Goal: Task Accomplishment & Management: Use online tool/utility

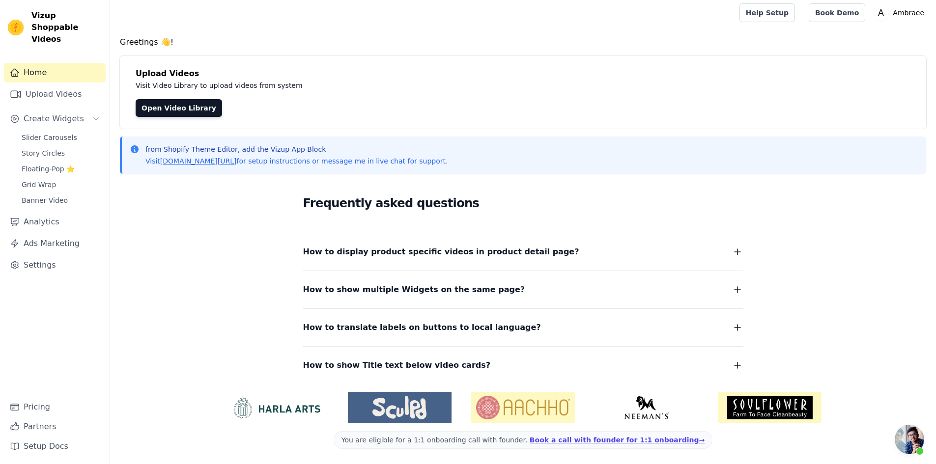
scroll to position [3, 0]
click at [101, 109] on button "Create Widgets" at bounding box center [55, 119] width 102 height 20
click at [189, 111] on link "Open Video Library" at bounding box center [179, 108] width 87 height 18
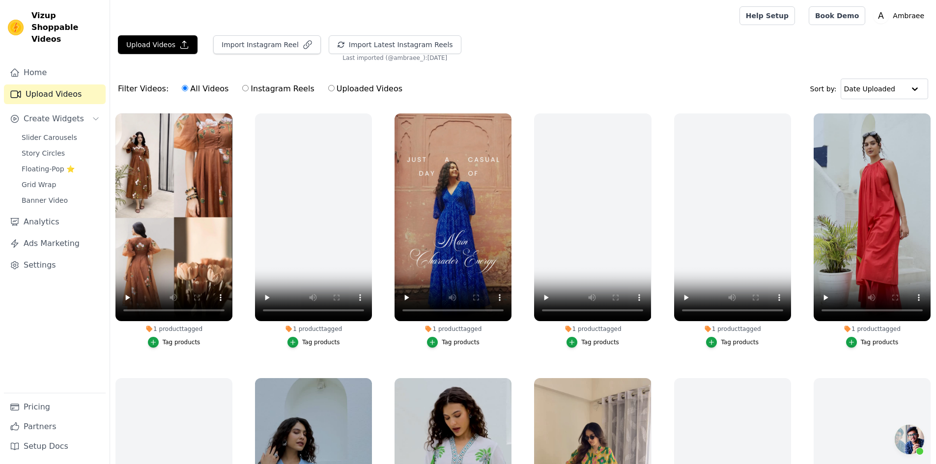
click at [266, 90] on label "Instagram Reels" at bounding box center [278, 89] width 73 height 13
click at [249, 90] on input "Instagram Reels" at bounding box center [245, 88] width 6 height 6
radio input "true"
click at [328, 89] on label "Uploaded Videos" at bounding box center [365, 89] width 75 height 13
click at [328, 89] on input "Uploaded Videos" at bounding box center [331, 88] width 6 height 6
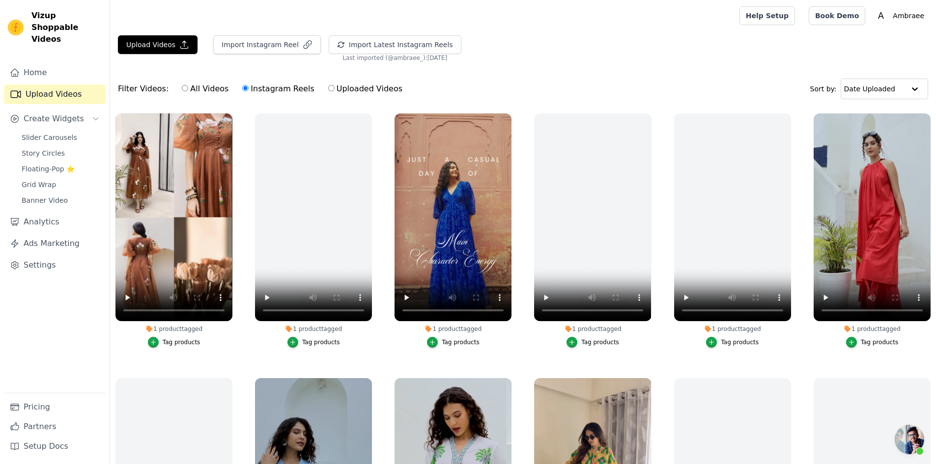
radio input "true"
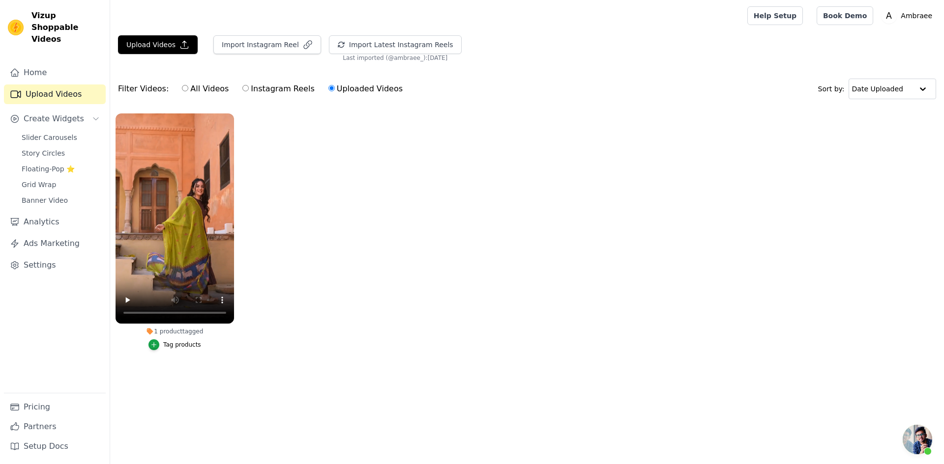
click at [242, 87] on input "Instagram Reels" at bounding box center [245, 88] width 6 height 6
radio input "true"
click at [243, 89] on label "Instagram Reels" at bounding box center [278, 89] width 73 height 13
click at [243, 89] on input "Instagram Reels" at bounding box center [245, 88] width 6 height 6
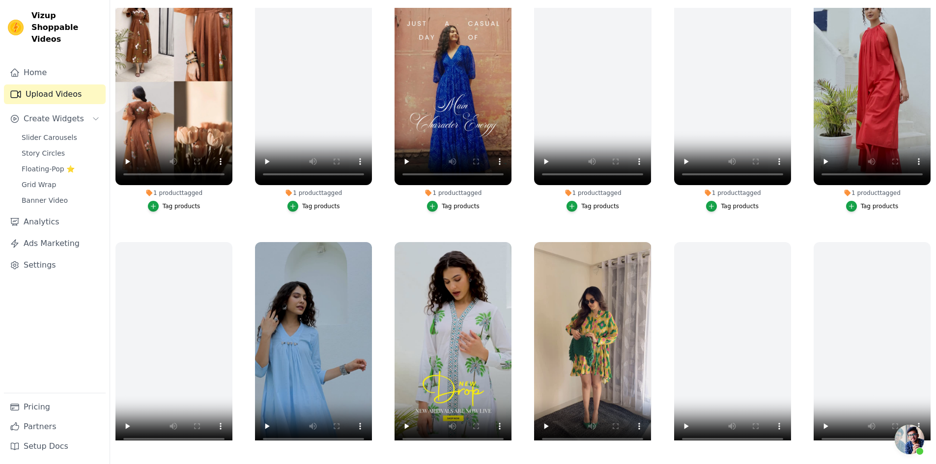
scroll to position [197, 0]
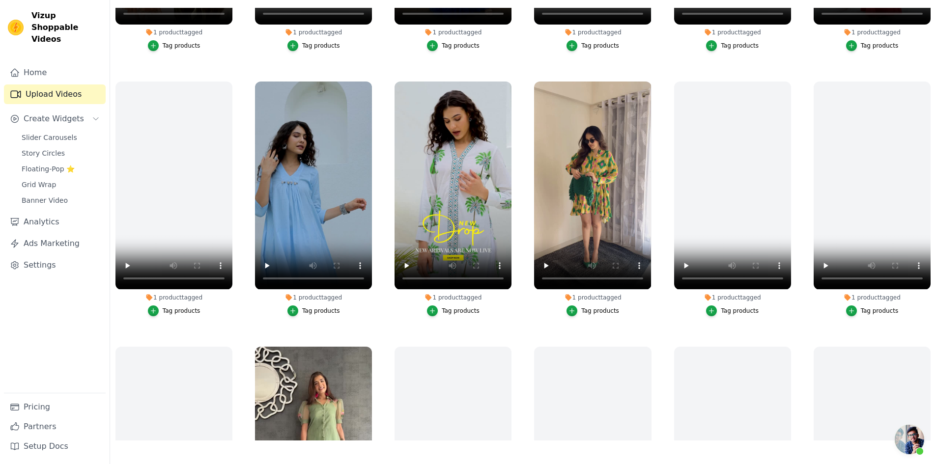
click at [439, 42] on button "Tag products" at bounding box center [453, 45] width 53 height 11
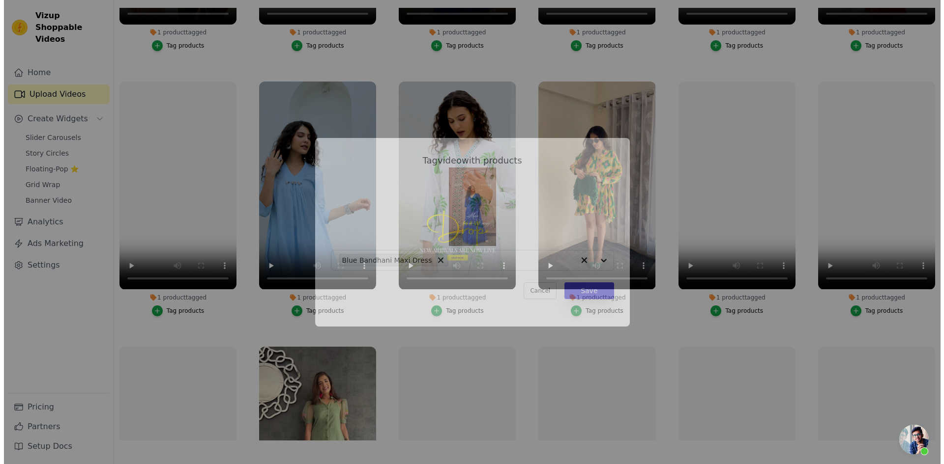
scroll to position [0, 0]
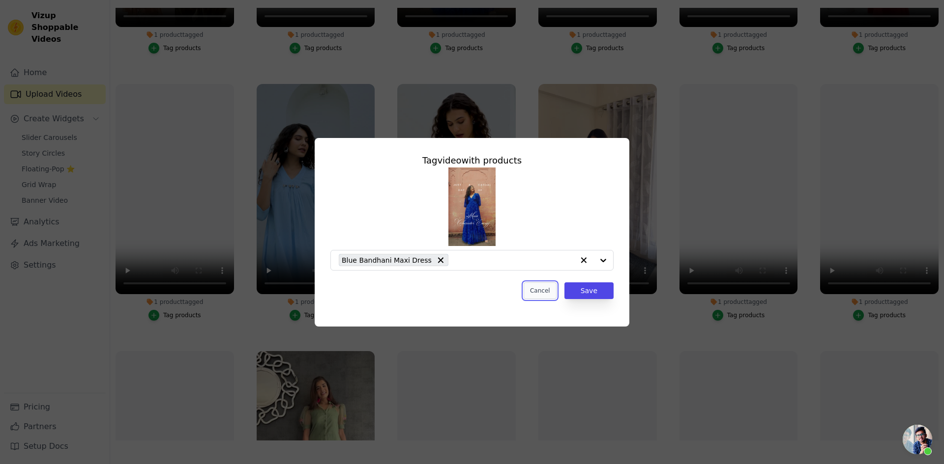
click at [550, 291] on button "Cancel" at bounding box center [539, 291] width 33 height 17
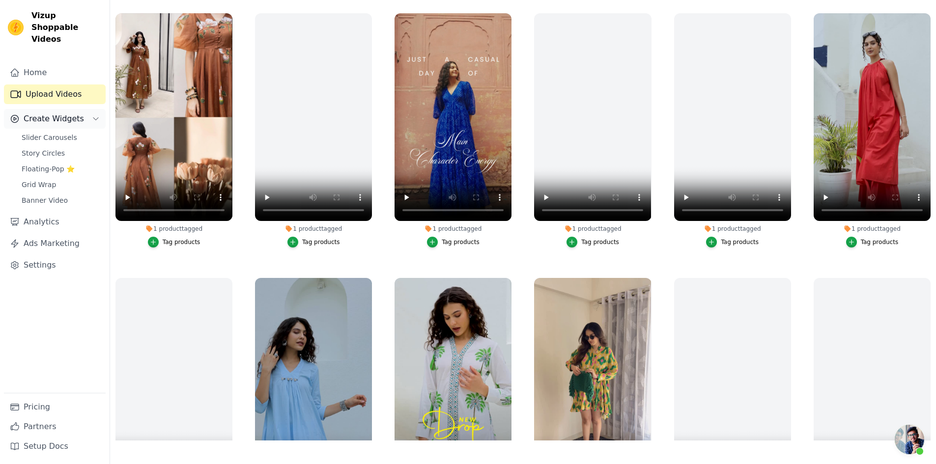
click at [83, 110] on button "Create Widgets" at bounding box center [55, 119] width 102 height 20
click at [87, 110] on button "Create Widgets" at bounding box center [55, 119] width 102 height 20
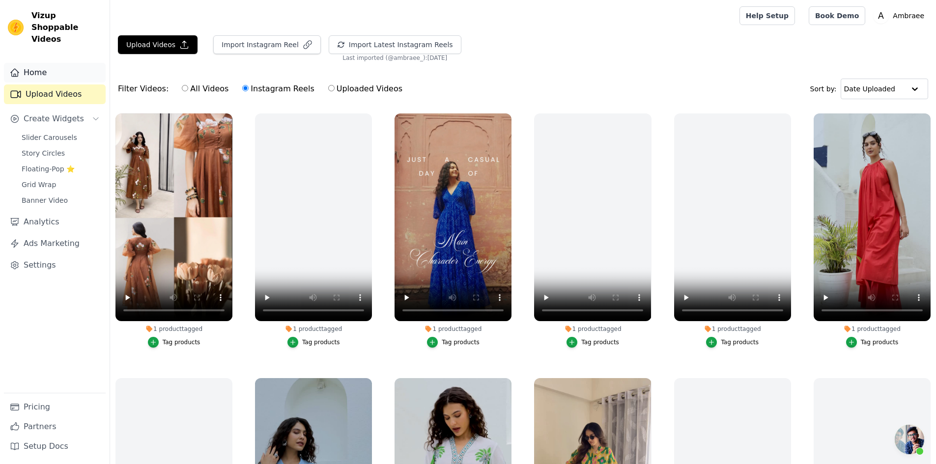
click at [61, 63] on link "Home" at bounding box center [55, 73] width 102 height 20
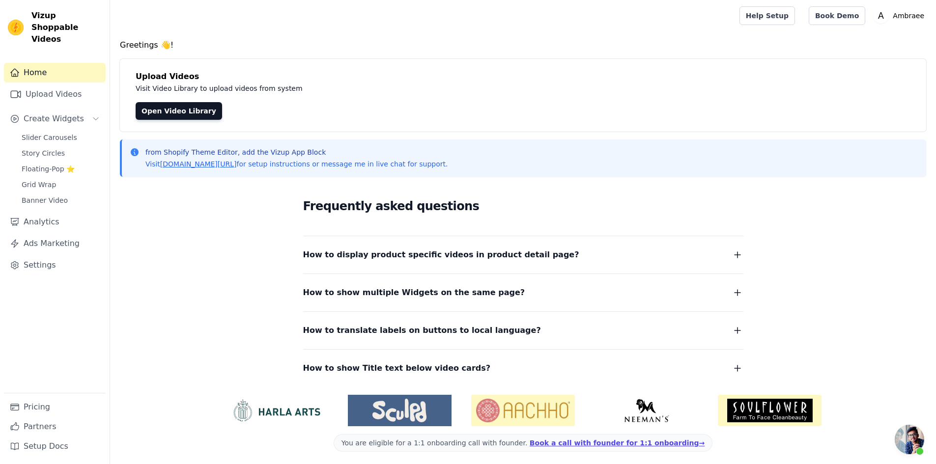
click at [907, 444] on span "Open chat" at bounding box center [909, 439] width 29 height 29
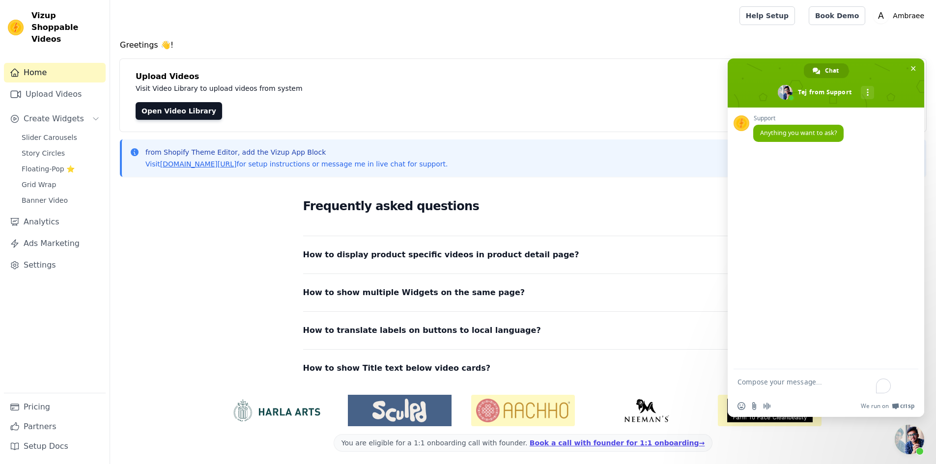
click at [810, 384] on textarea "To enrich screen reader interactions, please activate Accessibility in Grammarl…" at bounding box center [815, 387] width 155 height 18
click at [775, 386] on textarea "How to coonect" at bounding box center [815, 383] width 155 height 9
click at [802, 386] on textarea "How to connect shopify" at bounding box center [815, 383] width 155 height 9
type textarea "How to connect Shopify?"
drag, startPoint x: 841, startPoint y: 176, endPoint x: 913, endPoint y: 176, distance: 71.3
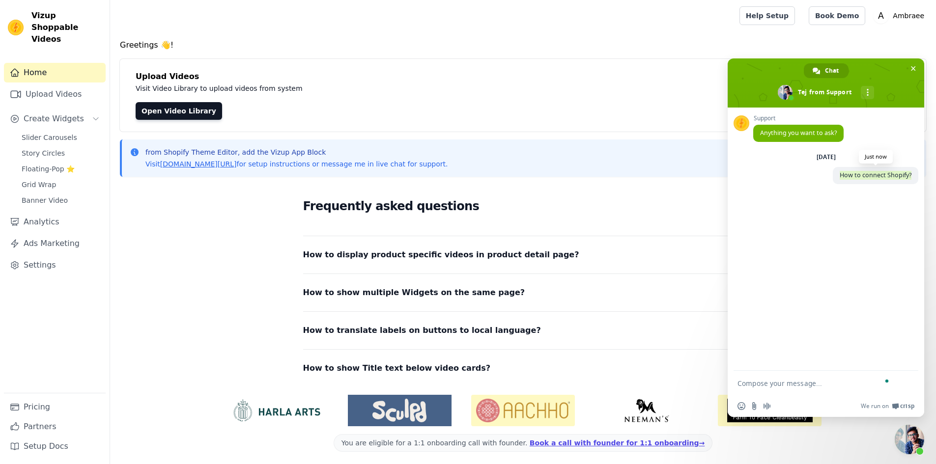
click at [913, 176] on span "How to connect Shopify?" at bounding box center [876, 175] width 86 height 17
click at [899, 180] on span "How to connect Shopify?" at bounding box center [876, 175] width 86 height 17
click at [867, 208] on div "Support Anything you want to ask? [DATE] How to connect Shopify? Just now" at bounding box center [826, 239] width 197 height 263
click at [811, 342] on div "Support Anything you want to ask? [DATE] How to connect Shopify? Just now" at bounding box center [826, 239] width 197 height 263
click at [918, 15] on p "Ambraee" at bounding box center [908, 16] width 39 height 18
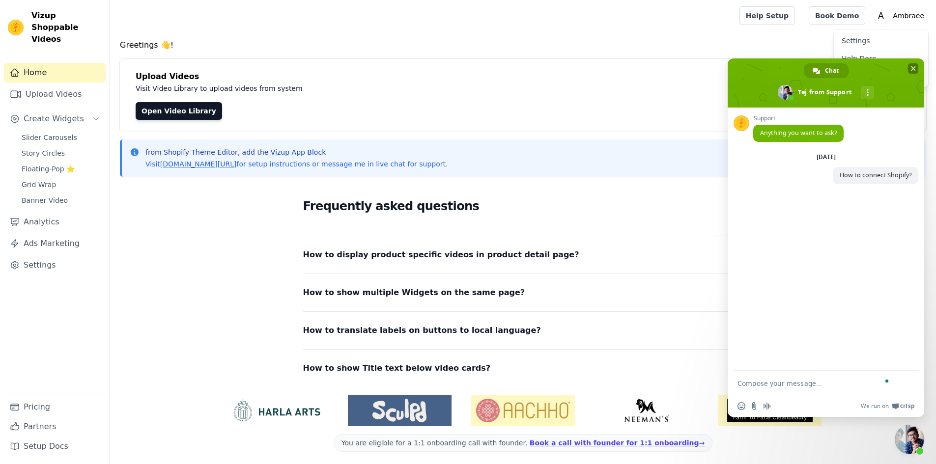
click at [914, 70] on span "Close chat" at bounding box center [913, 68] width 5 height 5
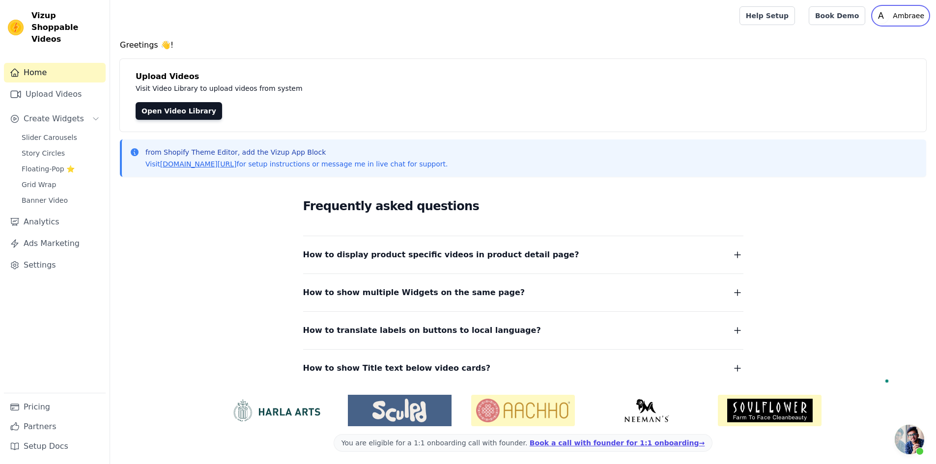
click at [913, 17] on p "Ambraee" at bounding box center [908, 16] width 39 height 18
click at [863, 41] on link "Settings" at bounding box center [881, 41] width 94 height 18
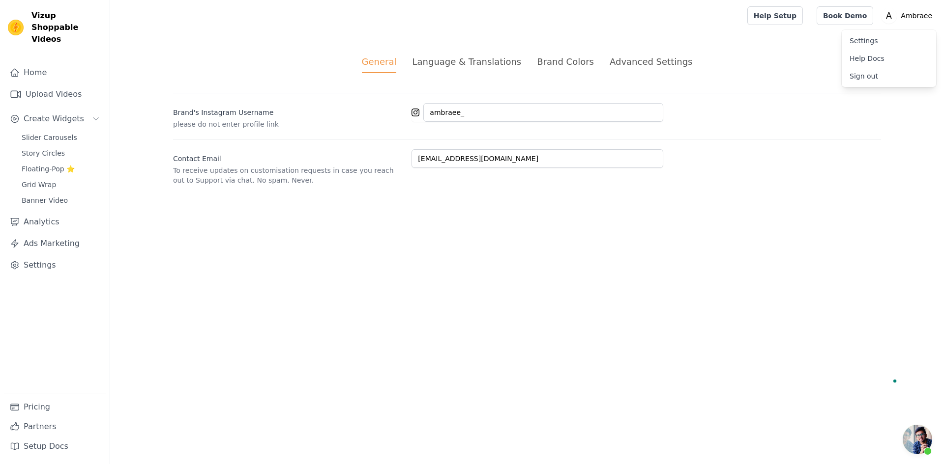
click at [483, 59] on div "Language & Translations" at bounding box center [466, 61] width 109 height 13
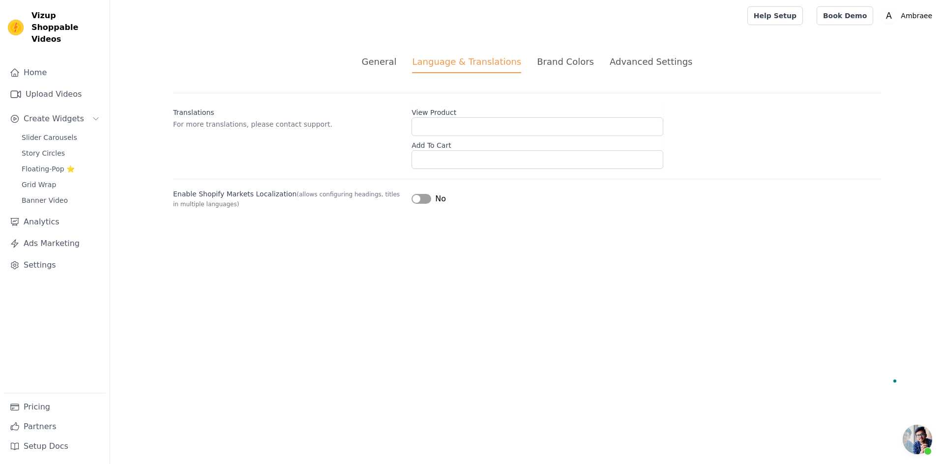
click at [566, 60] on div "Brand Colors" at bounding box center [565, 61] width 57 height 13
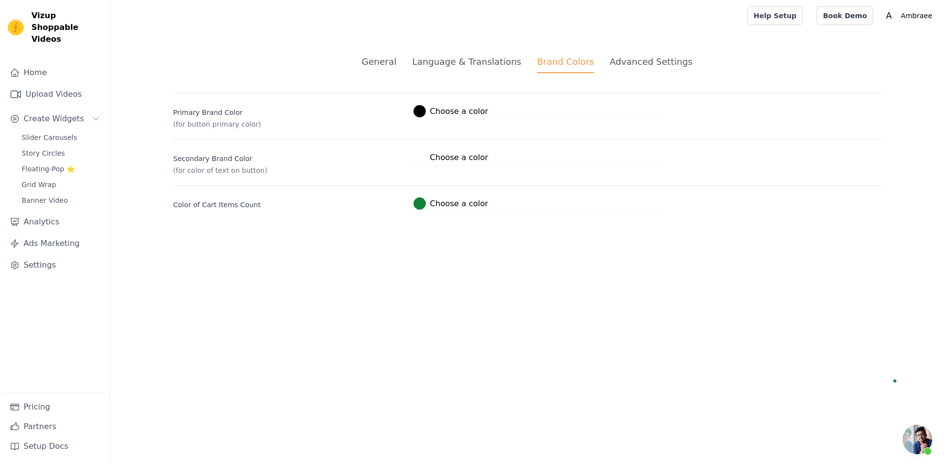
click at [638, 58] on div "Advanced Settings" at bounding box center [650, 61] width 83 height 13
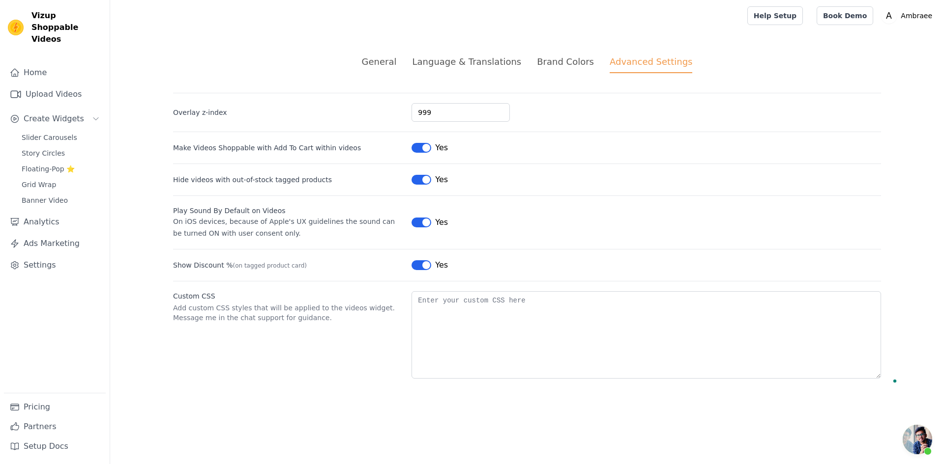
click at [397, 59] on div "General" at bounding box center [379, 61] width 35 height 13
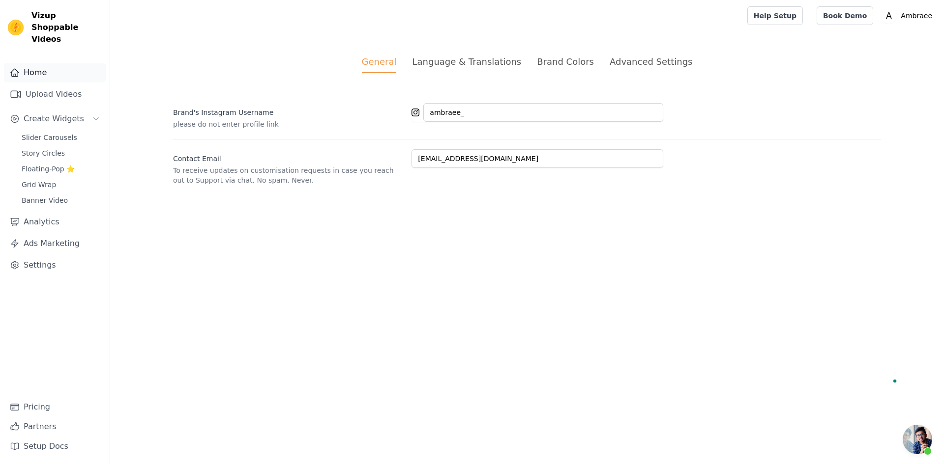
click at [61, 65] on link "Home" at bounding box center [55, 73] width 102 height 20
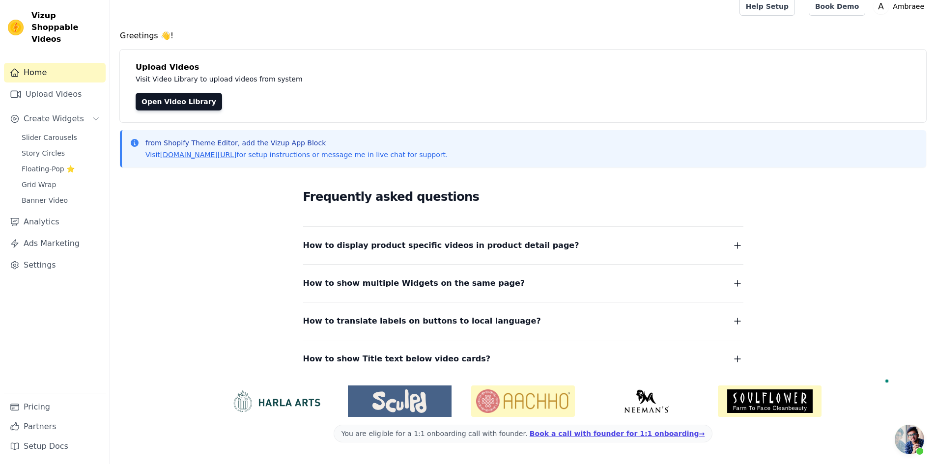
scroll to position [12, 0]
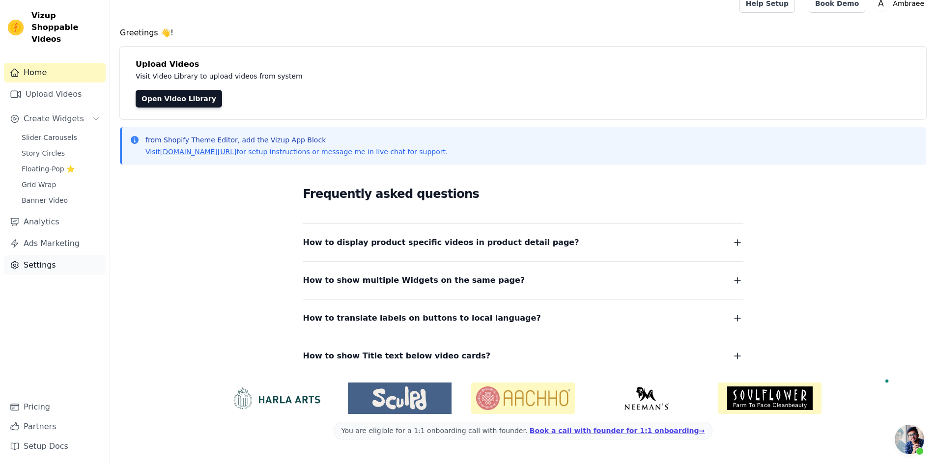
click at [71, 256] on link "Settings" at bounding box center [55, 266] width 102 height 20
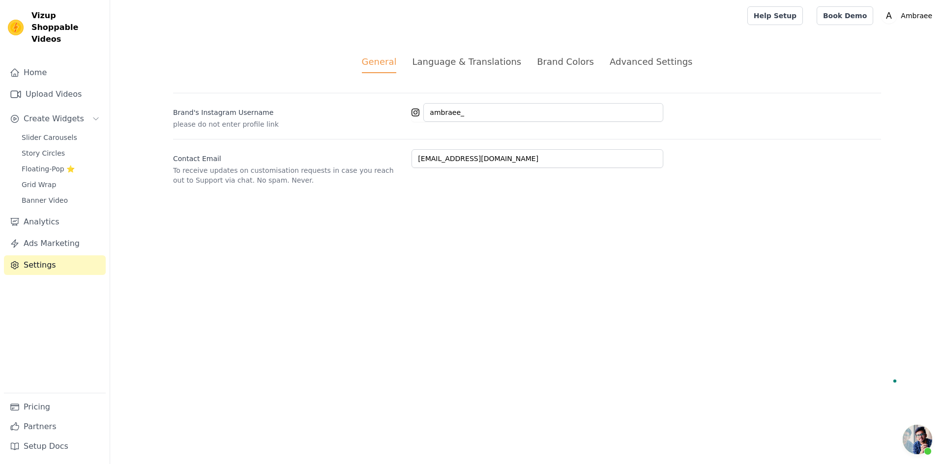
click at [488, 68] on li "Language & Translations" at bounding box center [466, 64] width 109 height 18
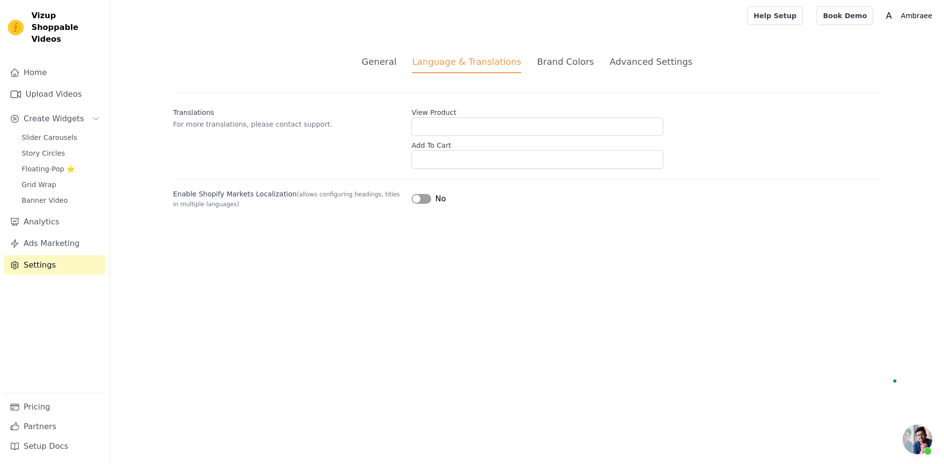
click at [557, 66] on div "Brand Colors" at bounding box center [565, 61] width 57 height 13
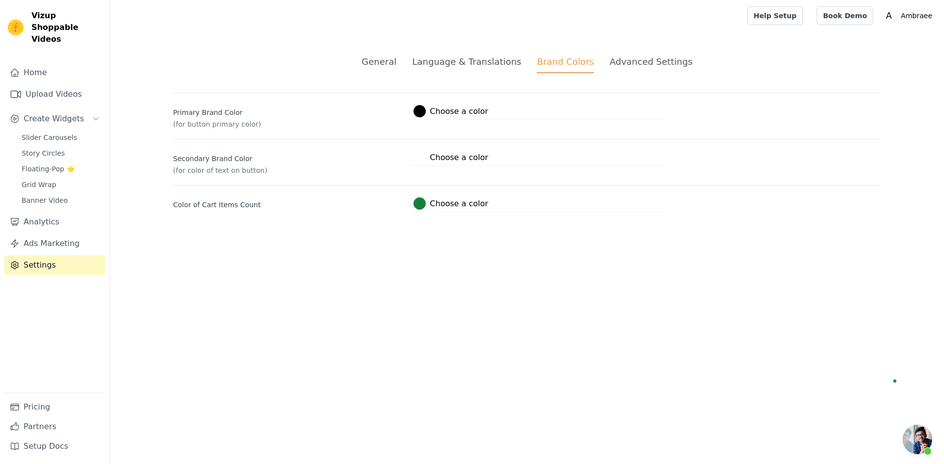
click at [647, 62] on div "Advanced Settings" at bounding box center [650, 61] width 83 height 13
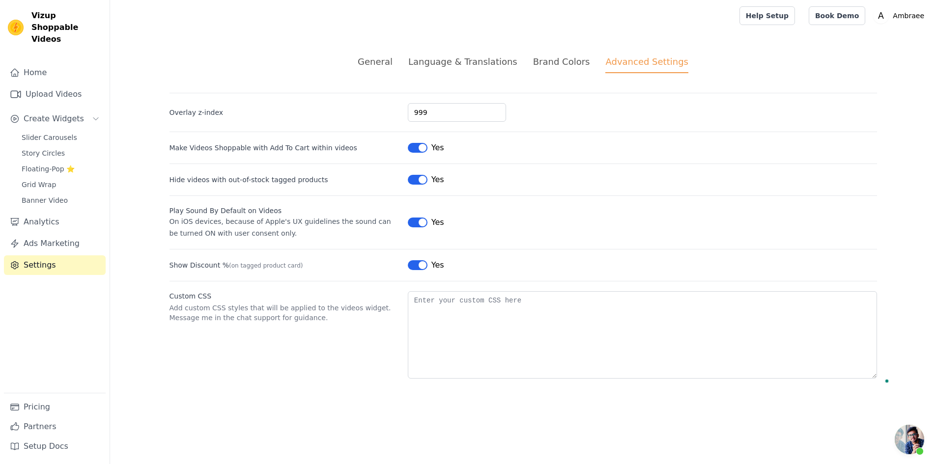
click at [393, 59] on div "General" at bounding box center [375, 61] width 35 height 13
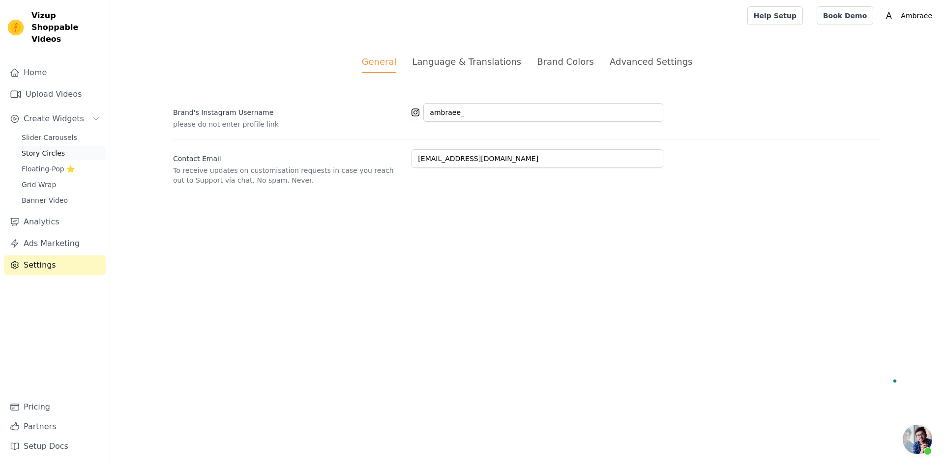
click at [72, 146] on link "Story Circles" at bounding box center [61, 153] width 90 height 14
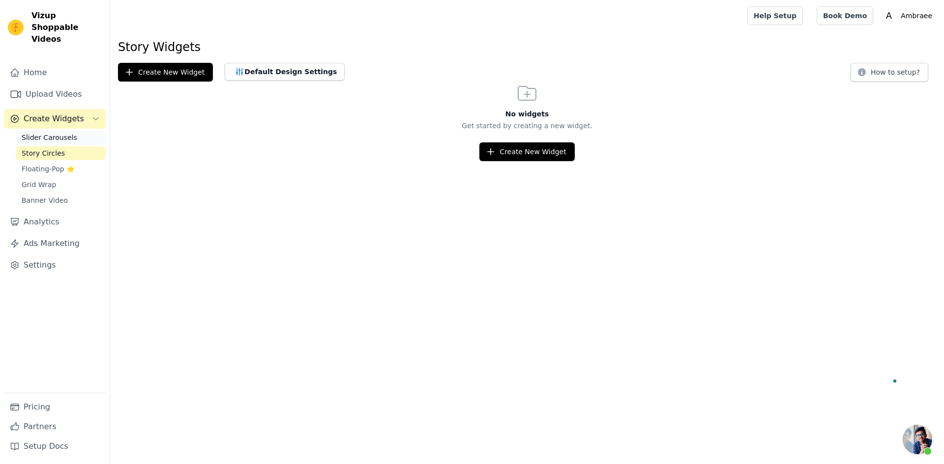
click at [89, 131] on link "Slider Carousels" at bounding box center [61, 138] width 90 height 14
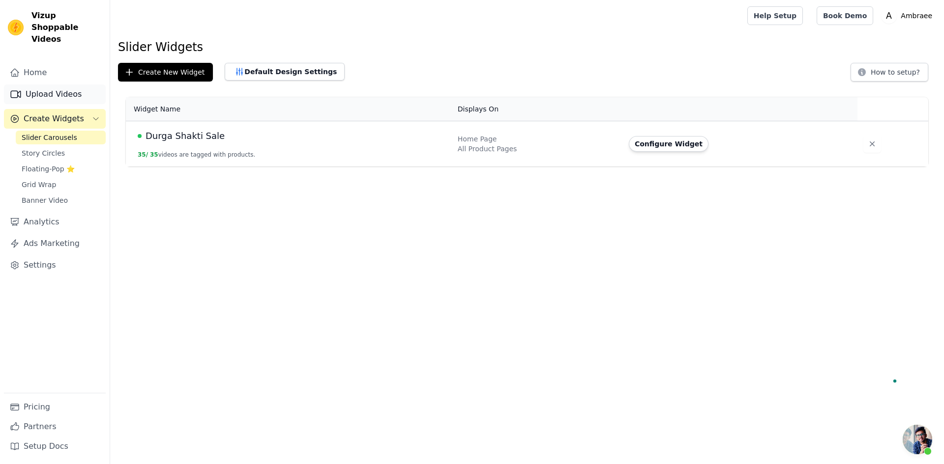
click at [62, 85] on link "Upload Videos" at bounding box center [55, 95] width 102 height 20
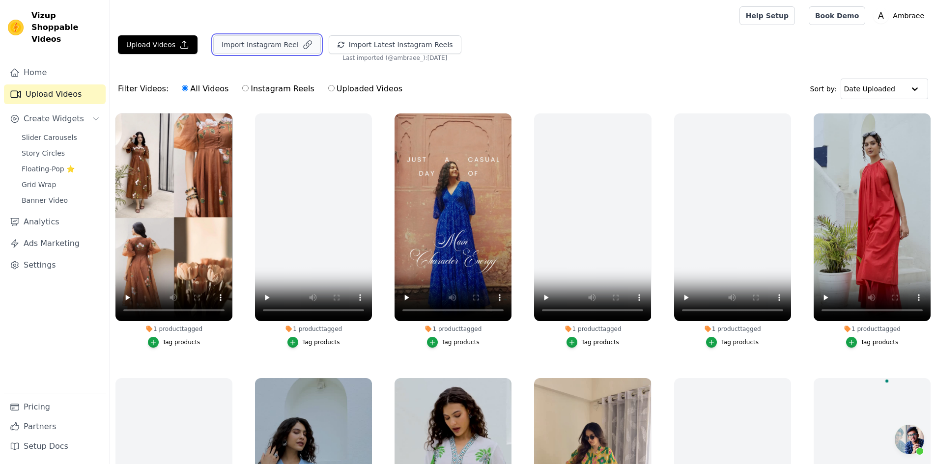
click at [243, 42] on button "Import Instagram Reel" at bounding box center [267, 44] width 108 height 19
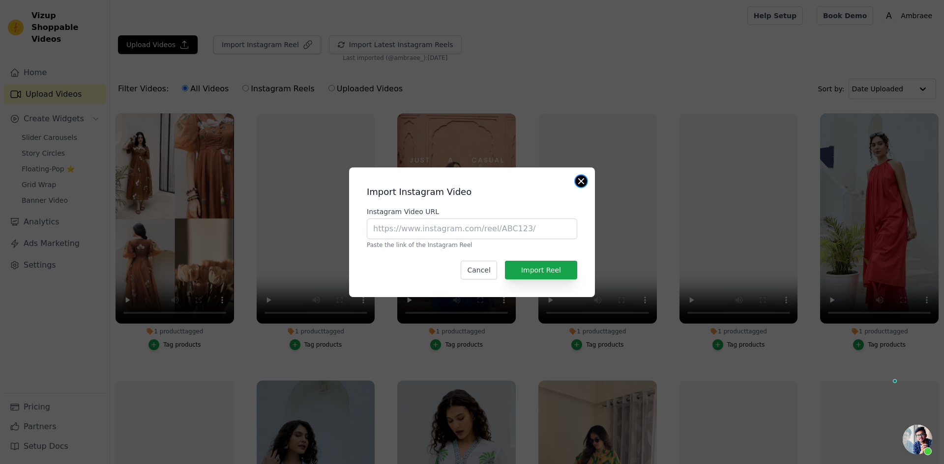
click at [580, 180] on button "Close modal" at bounding box center [581, 181] width 12 height 12
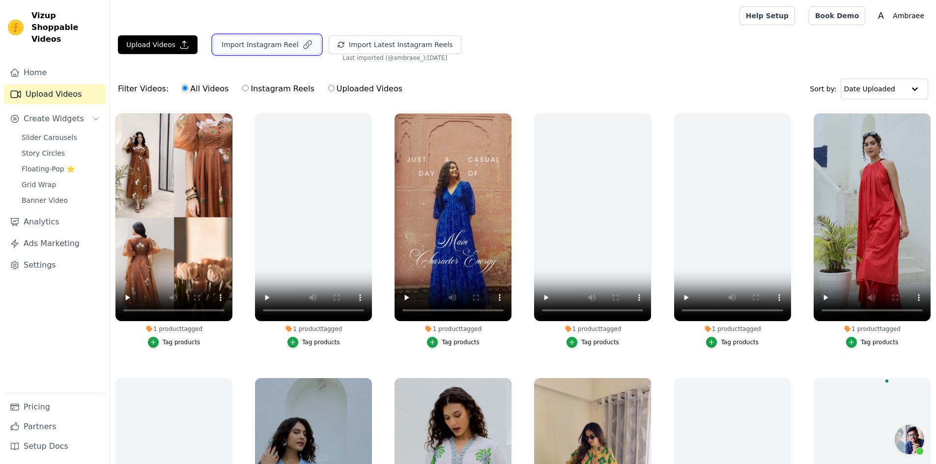
click at [263, 43] on button "Import Instagram Reel" at bounding box center [267, 44] width 108 height 19
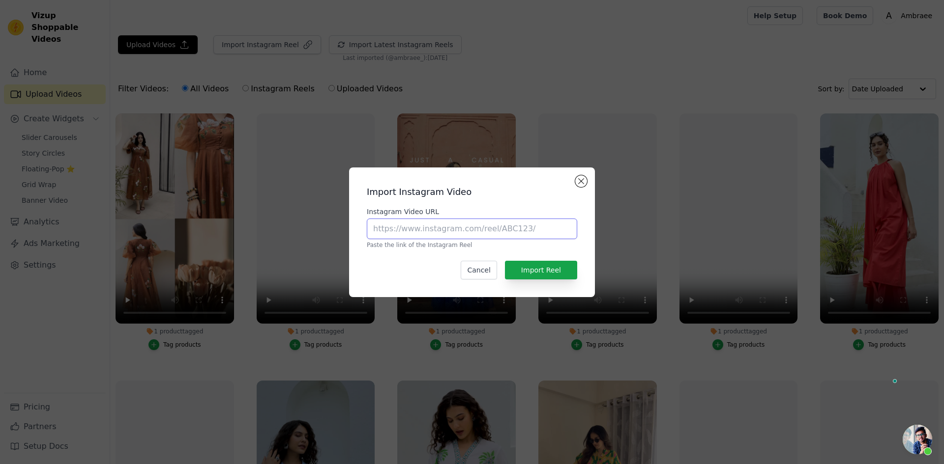
click at [432, 232] on input "Instagram Video URL" at bounding box center [472, 229] width 210 height 21
paste input "[URL][DOMAIN_NAME]"
paste input "text"
type input "[URL][DOMAIN_NAME]"
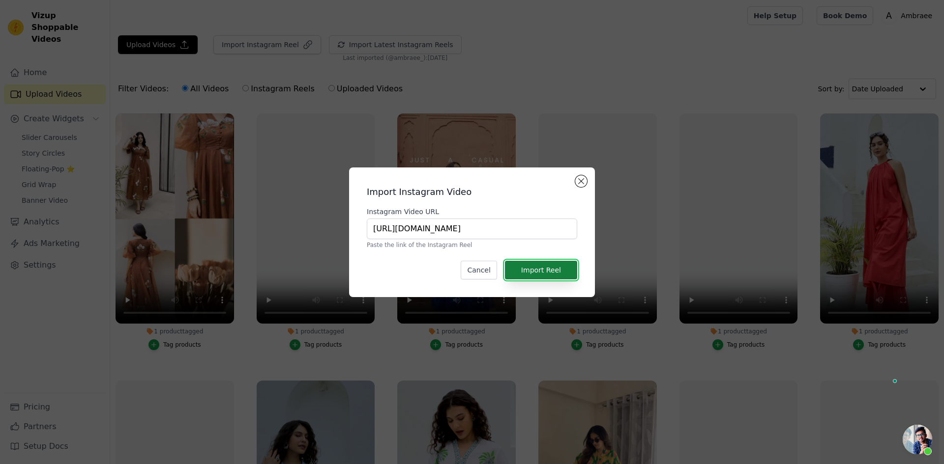
click at [548, 270] on button "Import Reel" at bounding box center [541, 270] width 72 height 19
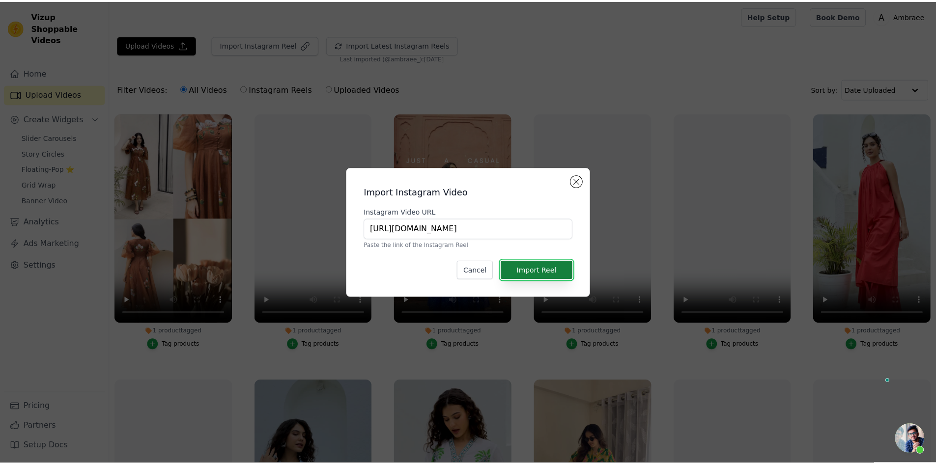
scroll to position [0, 0]
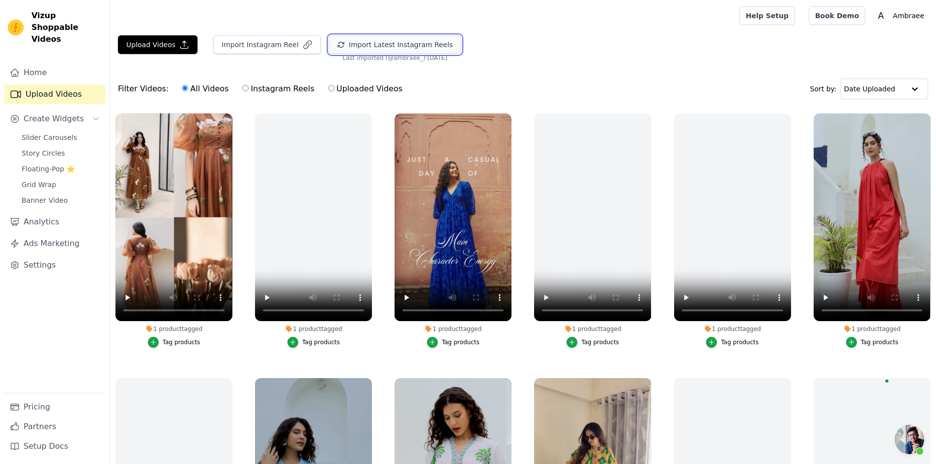
click at [374, 42] on button "Import Latest Instagram Reels" at bounding box center [395, 44] width 133 height 19
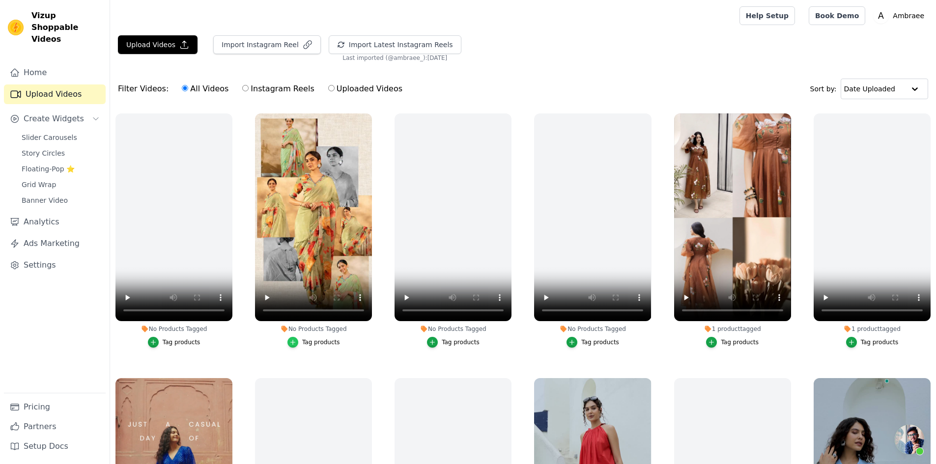
click at [290, 337] on div "button" at bounding box center [293, 342] width 11 height 11
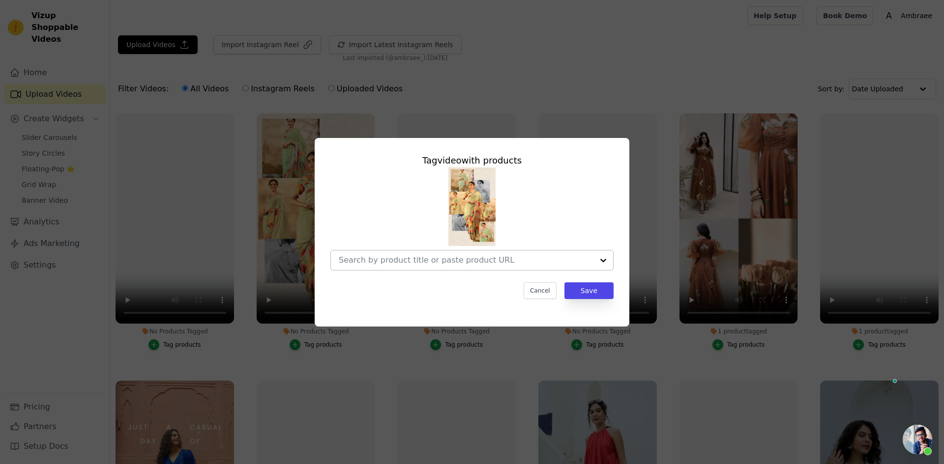
click at [602, 260] on div at bounding box center [603, 261] width 20 height 20
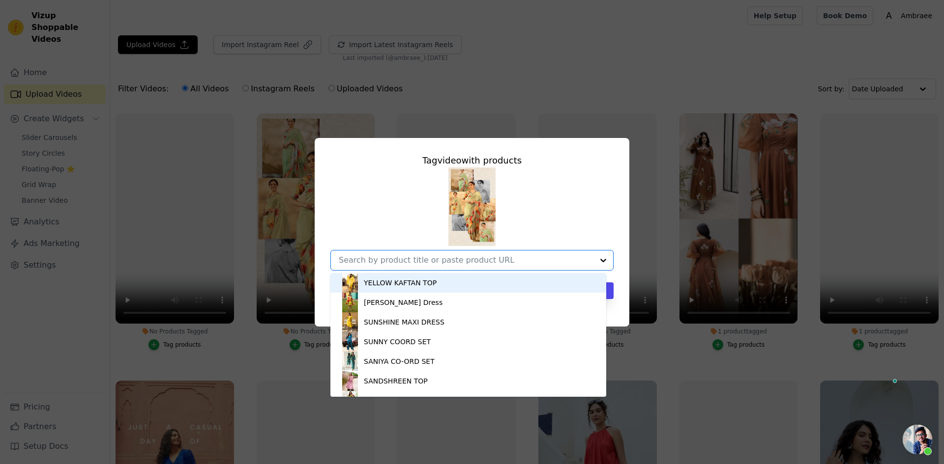
click at [602, 260] on div at bounding box center [603, 261] width 20 height 20
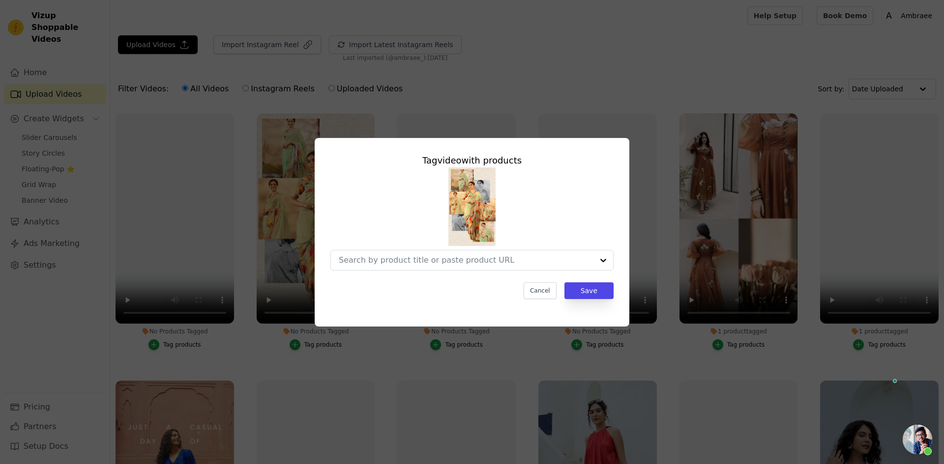
click at [609, 227] on div at bounding box center [471, 219] width 283 height 103
click at [542, 287] on button "Cancel" at bounding box center [539, 291] width 33 height 17
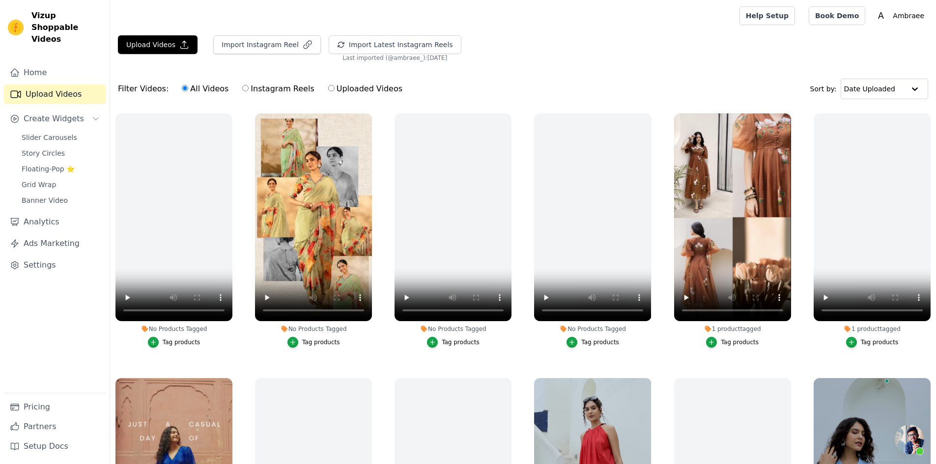
click at [734, 342] on div "Tag products" at bounding box center [740, 343] width 38 height 8
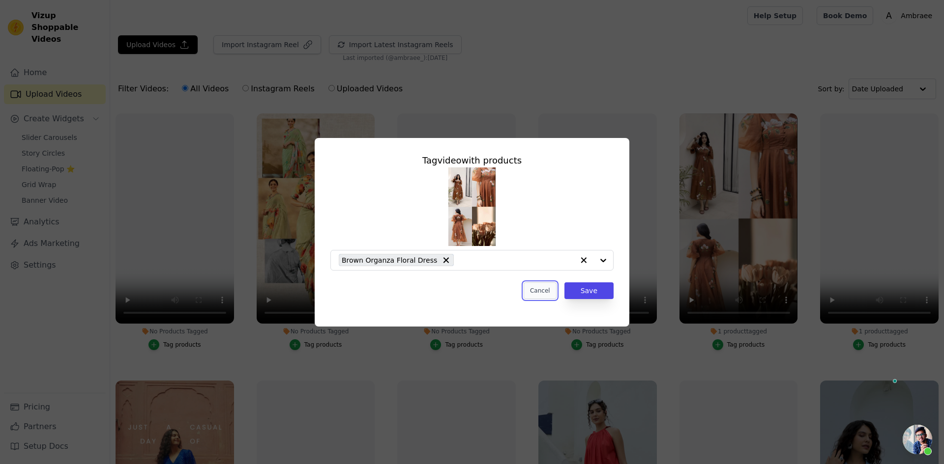
click at [541, 292] on button "Cancel" at bounding box center [539, 291] width 33 height 17
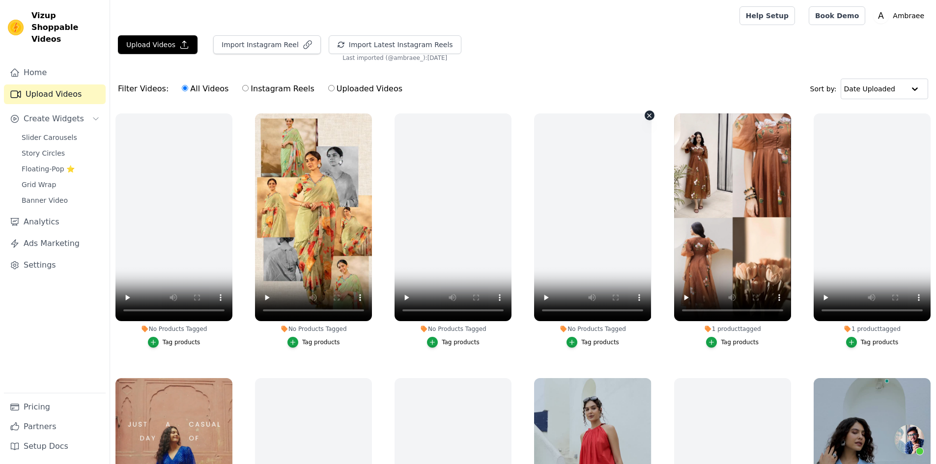
click at [648, 115] on icon "button" at bounding box center [649, 115] width 7 height 7
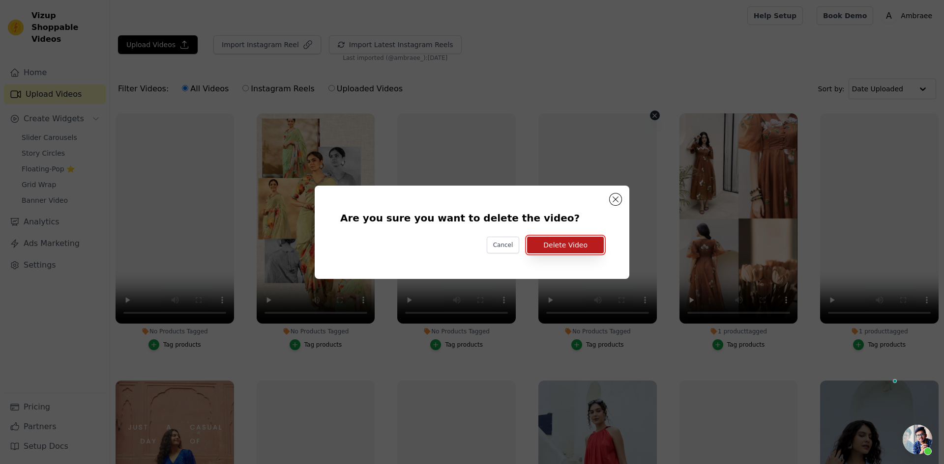
click at [551, 247] on button "Delete Video" at bounding box center [565, 245] width 77 height 17
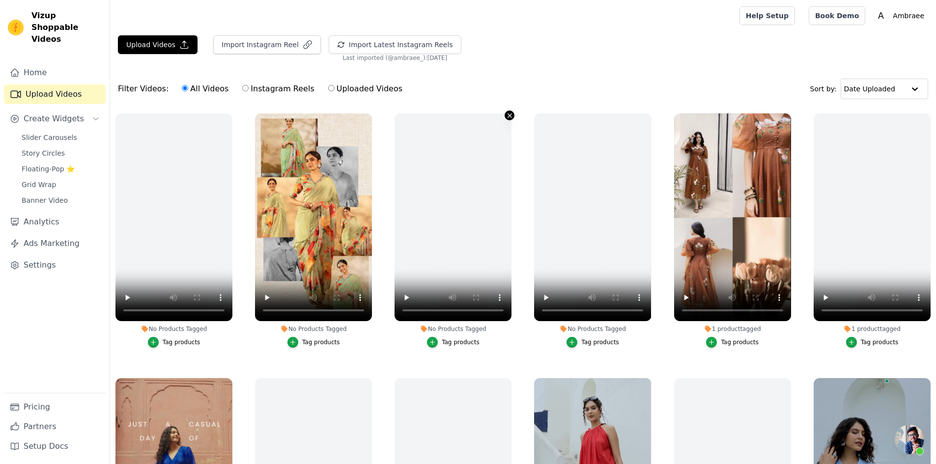
click at [508, 116] on icon "button" at bounding box center [509, 115] width 7 height 7
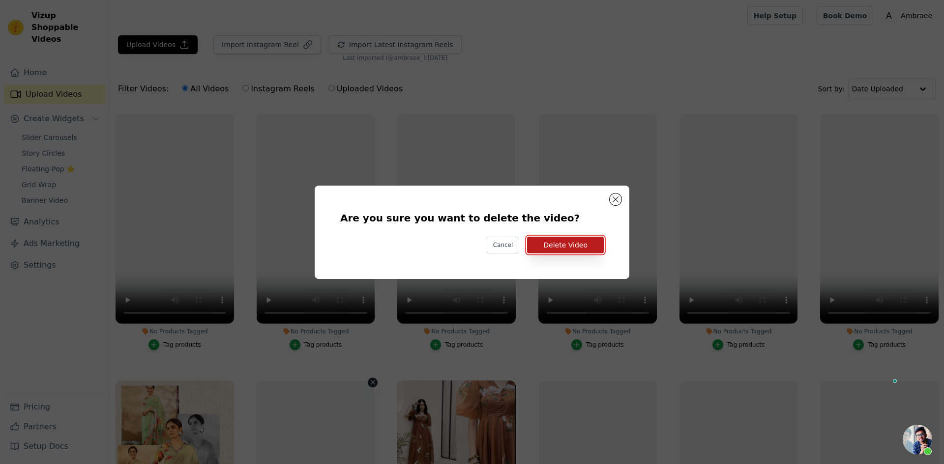
click at [575, 247] on button "Delete Video" at bounding box center [565, 245] width 77 height 17
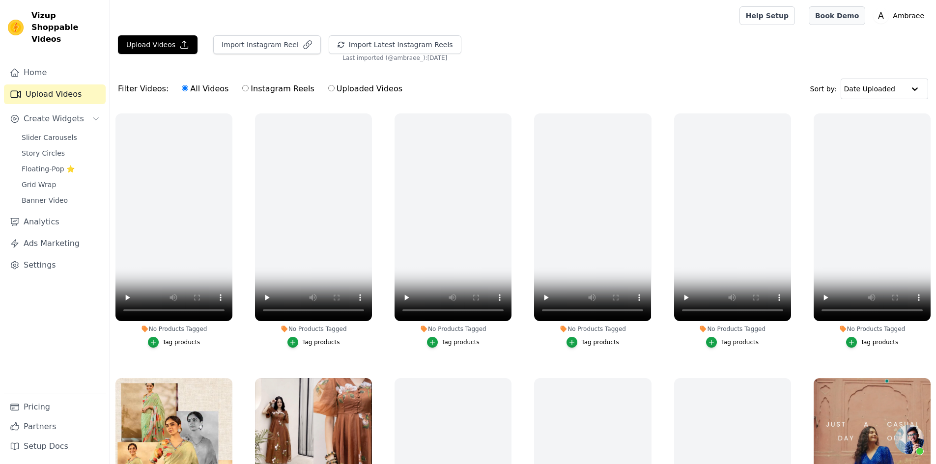
click at [858, 19] on link "Book Demo" at bounding box center [837, 15] width 57 height 19
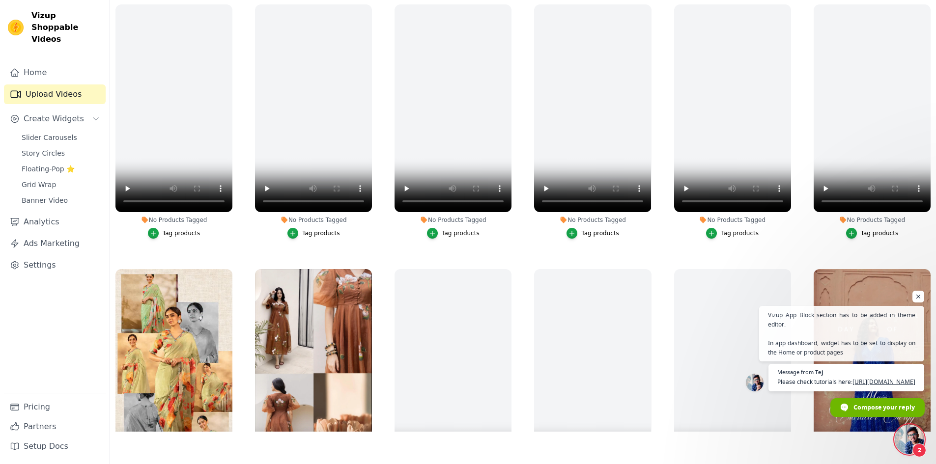
click at [900, 406] on span "Compose your reply" at bounding box center [884, 407] width 61 height 17
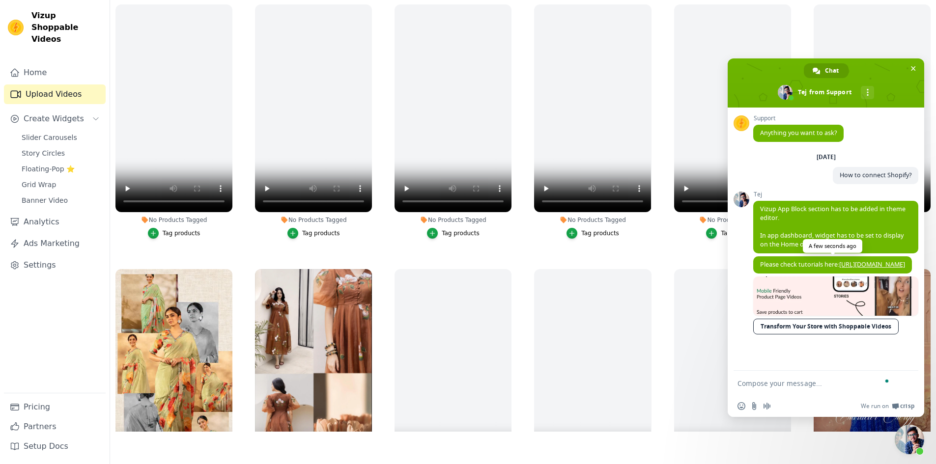
click at [873, 263] on link "[URL][DOMAIN_NAME]" at bounding box center [872, 264] width 66 height 8
click at [71, 113] on span "Create Widgets" at bounding box center [54, 119] width 60 height 12
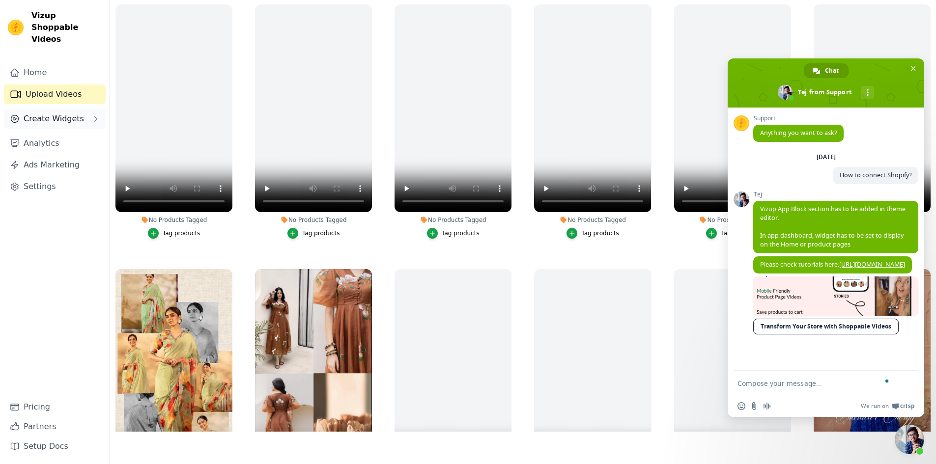
click at [69, 113] on span "Create Widgets" at bounding box center [54, 119] width 60 height 12
click at [48, 196] on span "Banner Video" at bounding box center [45, 201] width 46 height 10
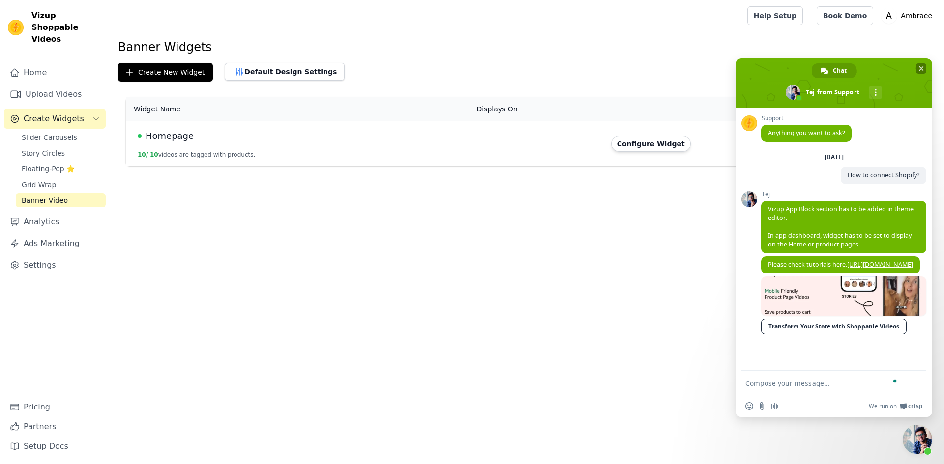
click at [918, 67] on span "Close chat" at bounding box center [921, 68] width 10 height 10
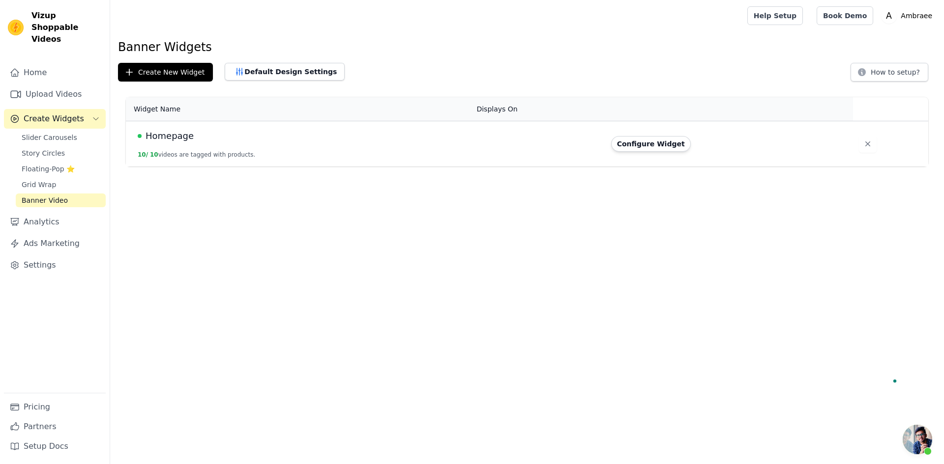
click at [634, 135] on td "Configure Widget" at bounding box center [729, 144] width 248 height 46
click at [635, 138] on button "Configure Widget" at bounding box center [651, 144] width 80 height 16
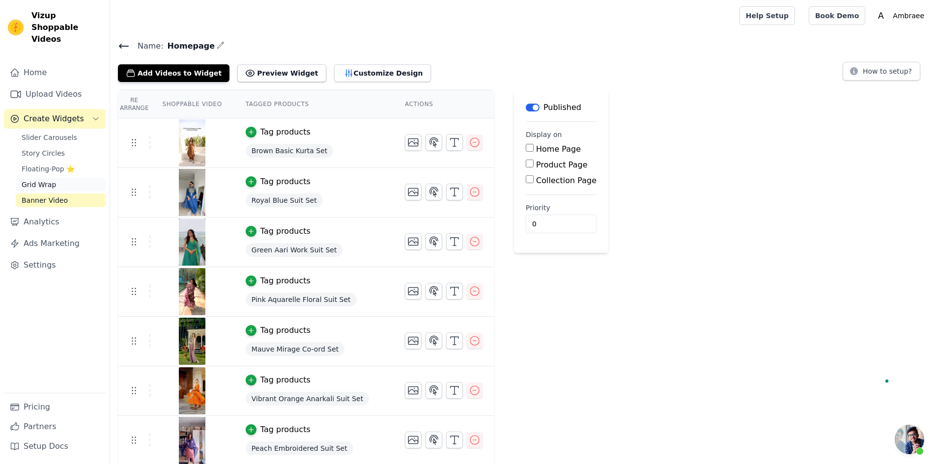
click at [69, 178] on link "Grid Wrap" at bounding box center [61, 185] width 90 height 14
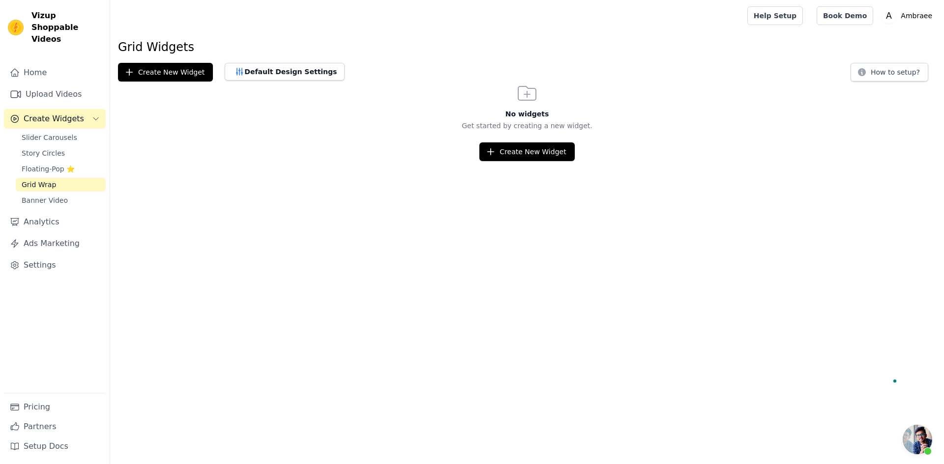
click at [78, 148] on div "Slider Carousels Story Circles Floating-Pop ⭐ Grid Wrap Banner Video" at bounding box center [61, 169] width 90 height 77
click at [69, 164] on span "Floating-Pop ⭐" at bounding box center [48, 169] width 53 height 10
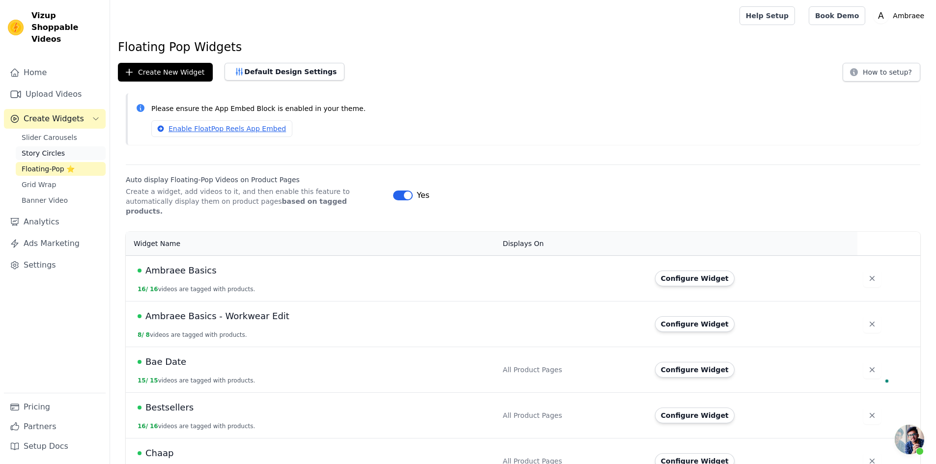
click at [80, 146] on link "Story Circles" at bounding box center [61, 153] width 90 height 14
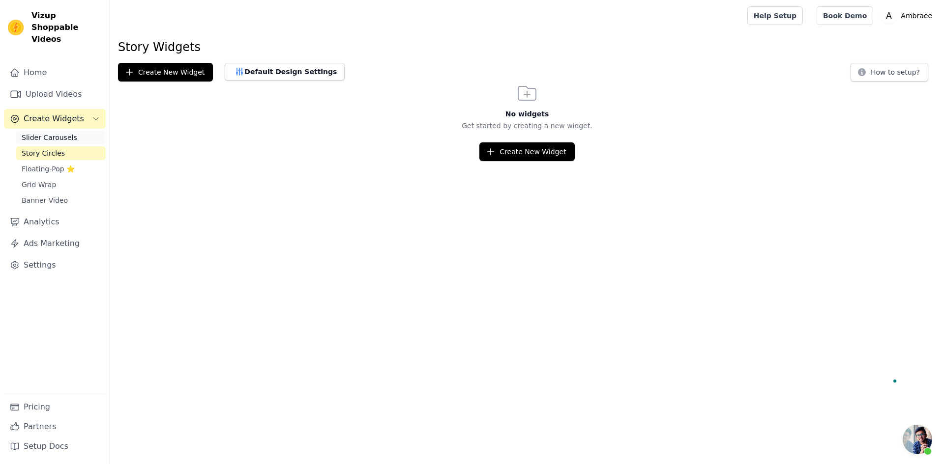
click at [61, 133] on span "Slider Carousels" at bounding box center [50, 138] width 56 height 10
